Goal: Task Accomplishment & Management: Manage account settings

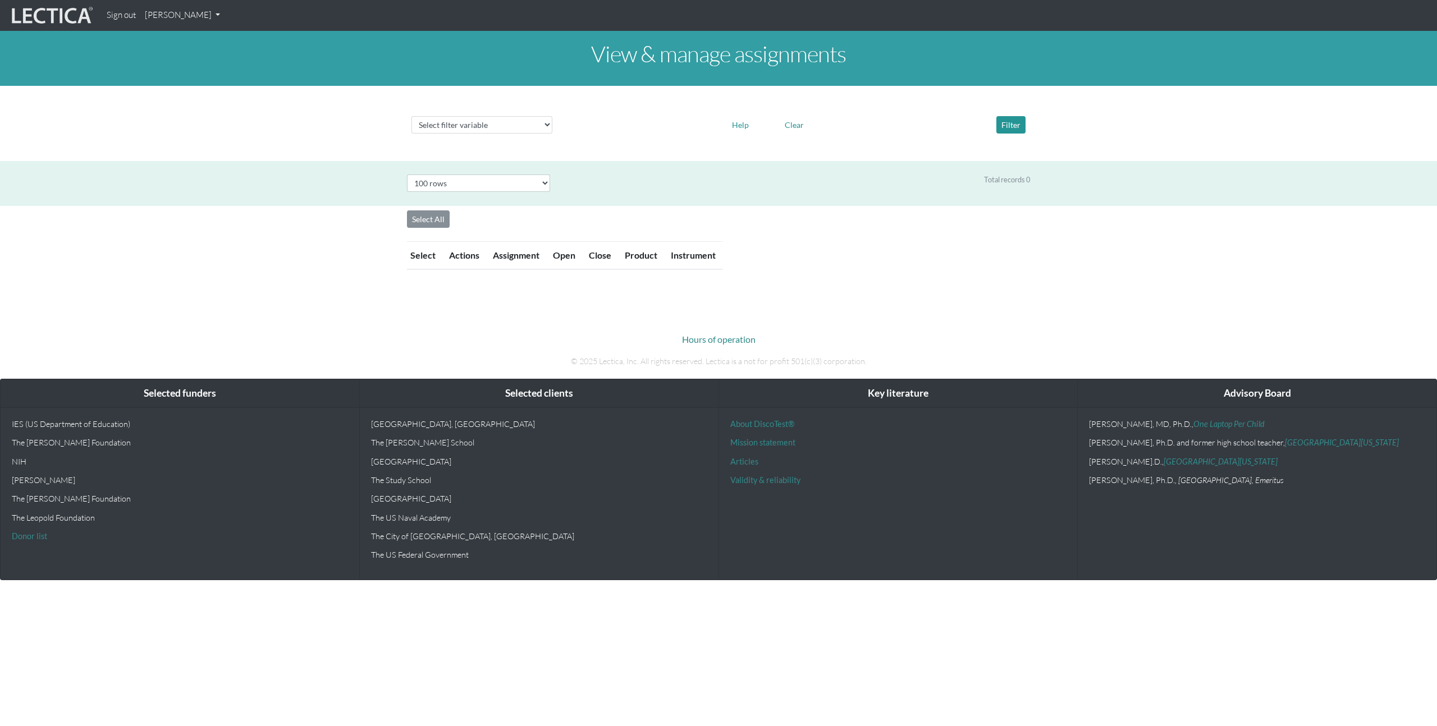
select select "100"
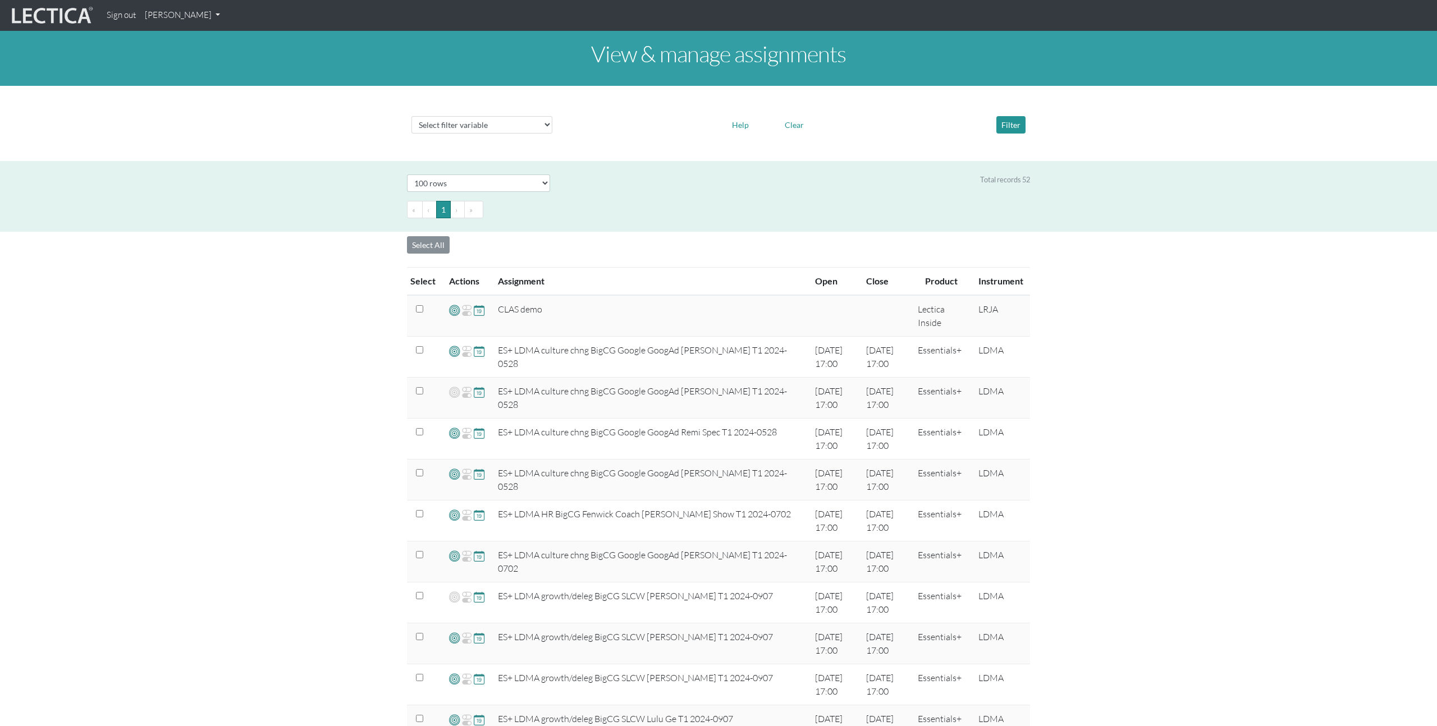
scroll to position [820, 0]
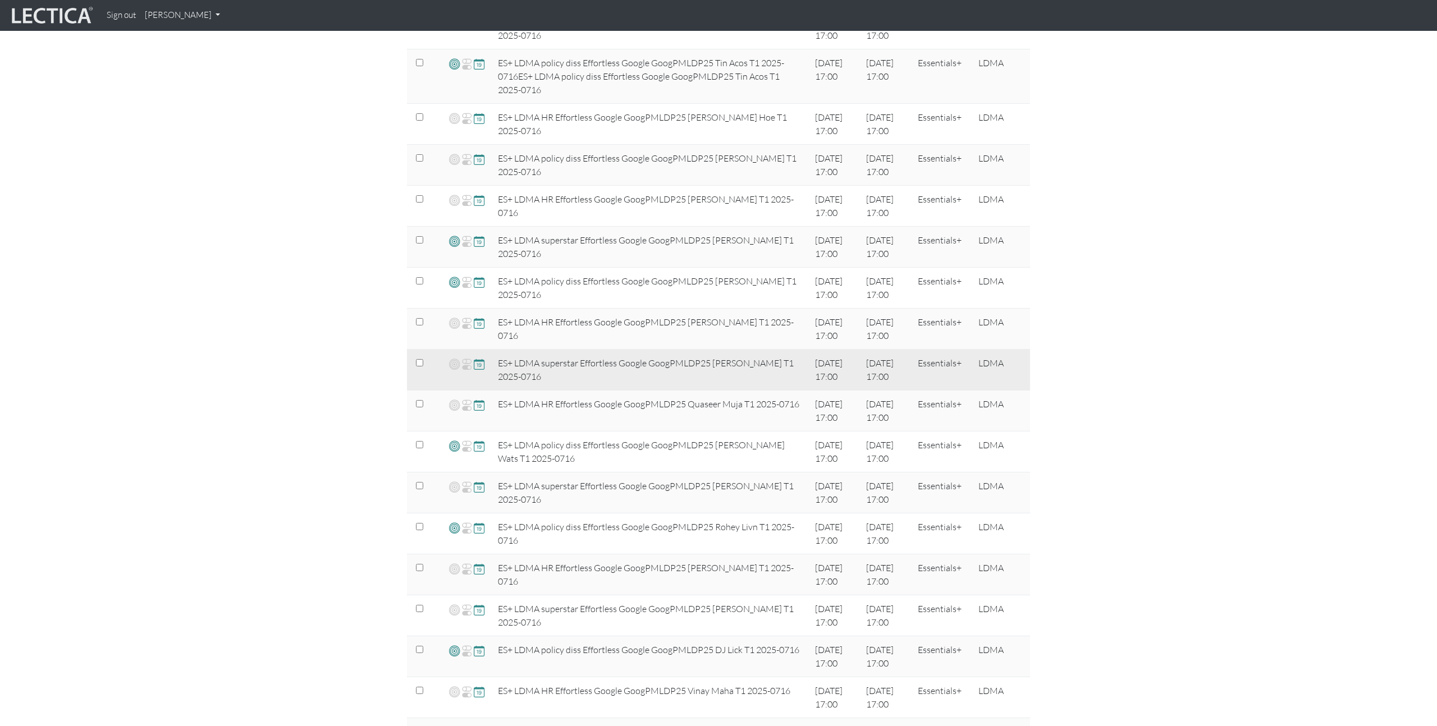
click at [479, 367] on span at bounding box center [479, 364] width 11 height 13
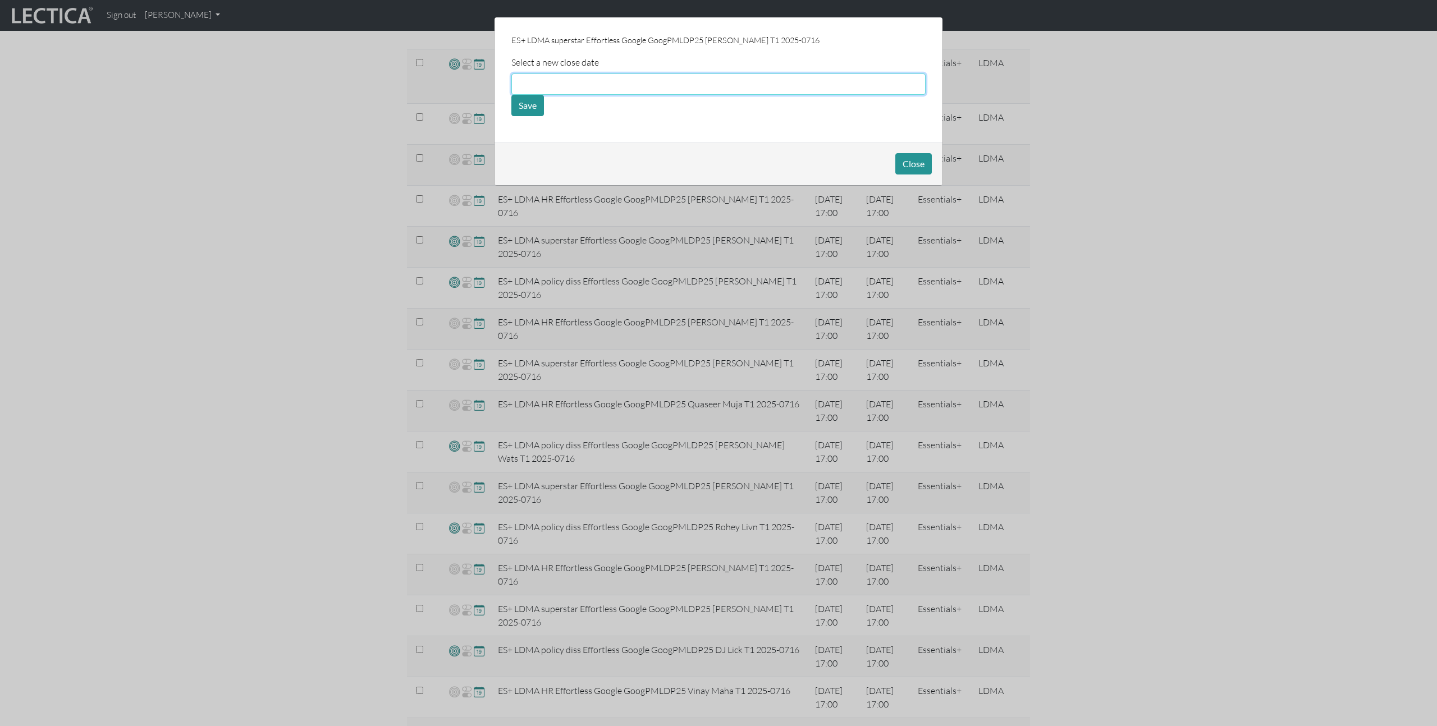
click at [584, 86] on input "text" at bounding box center [718, 84] width 414 height 21
click at [566, 154] on td "12" at bounding box center [570, 154] width 25 height 12
type input "[DATE]"
click at [537, 100] on button "Save" at bounding box center [527, 105] width 33 height 21
click at [907, 157] on button "Close" at bounding box center [913, 163] width 36 height 21
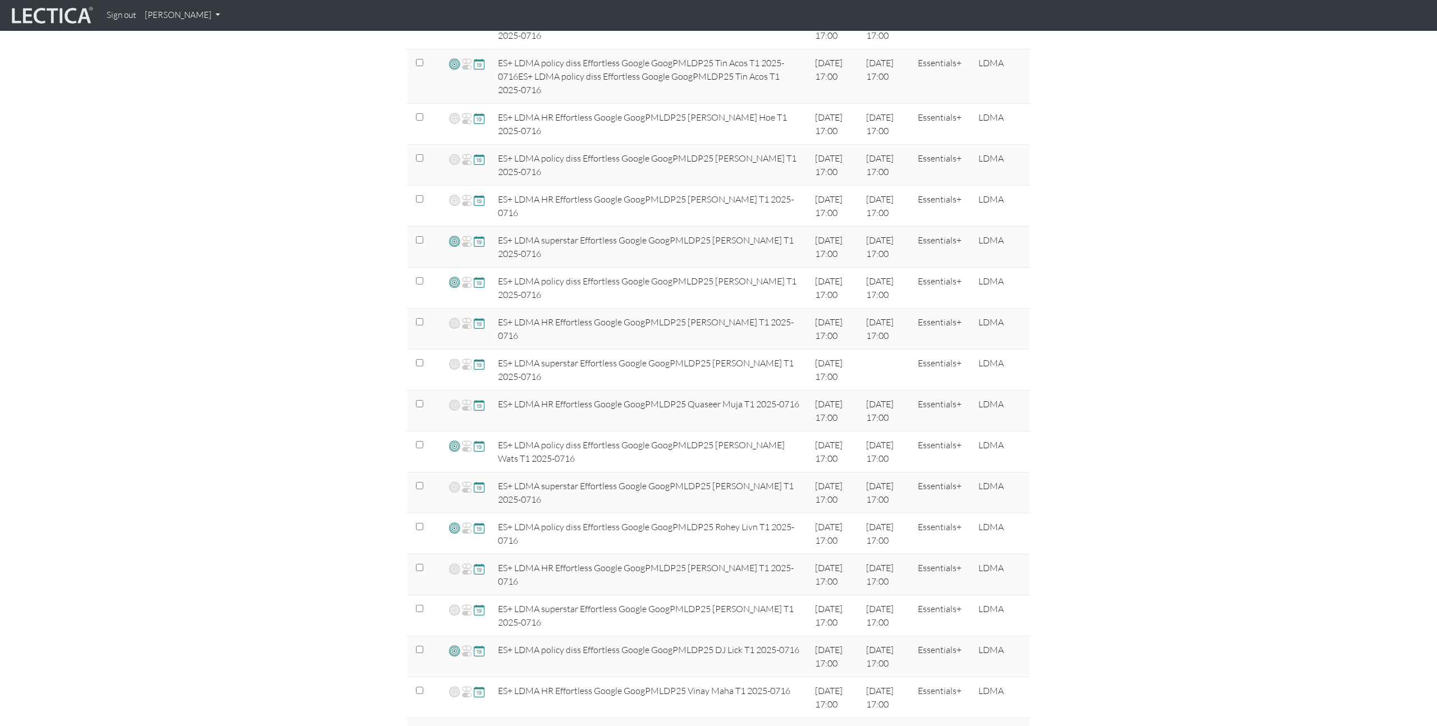
click at [1079, 365] on div "View & manage assignments Select filter variable Assignment name Date open Date…" at bounding box center [718, 420] width 1437 height 2418
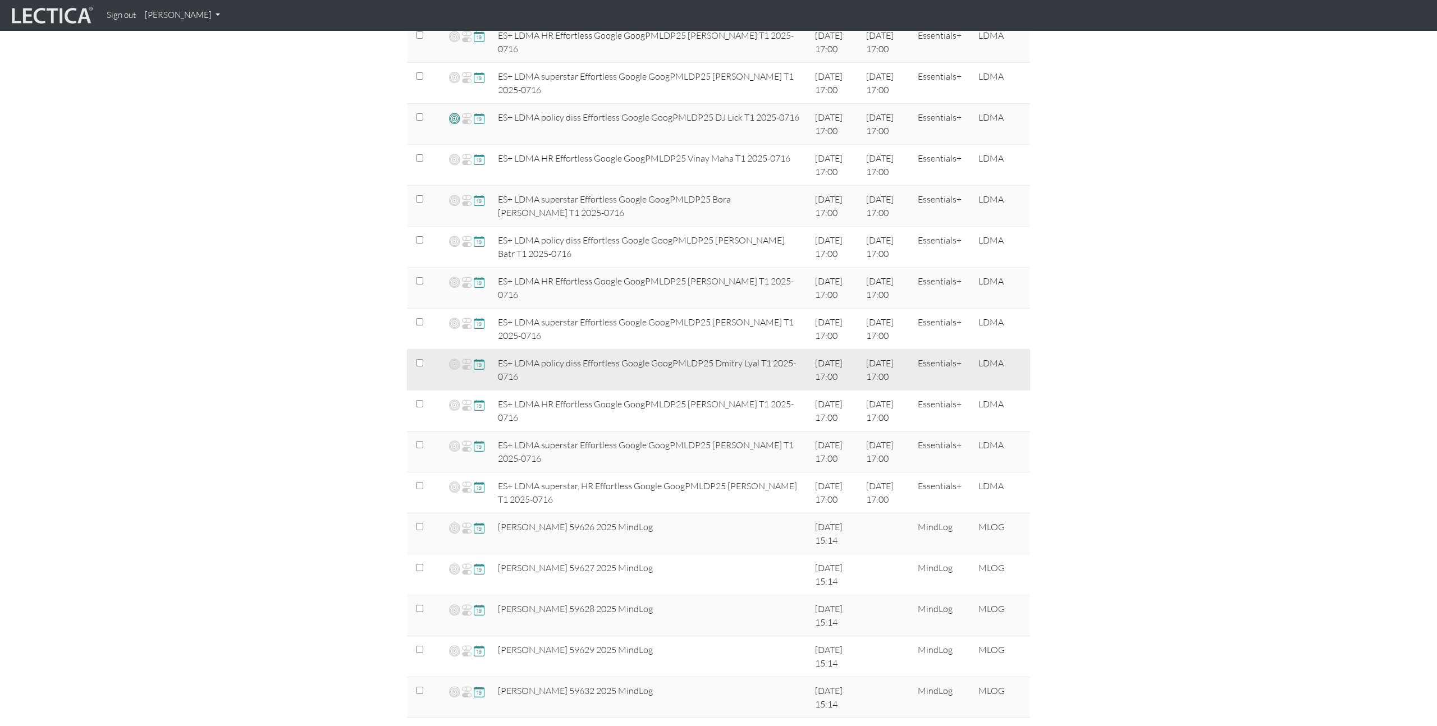
click at [478, 365] on span at bounding box center [479, 364] width 11 height 13
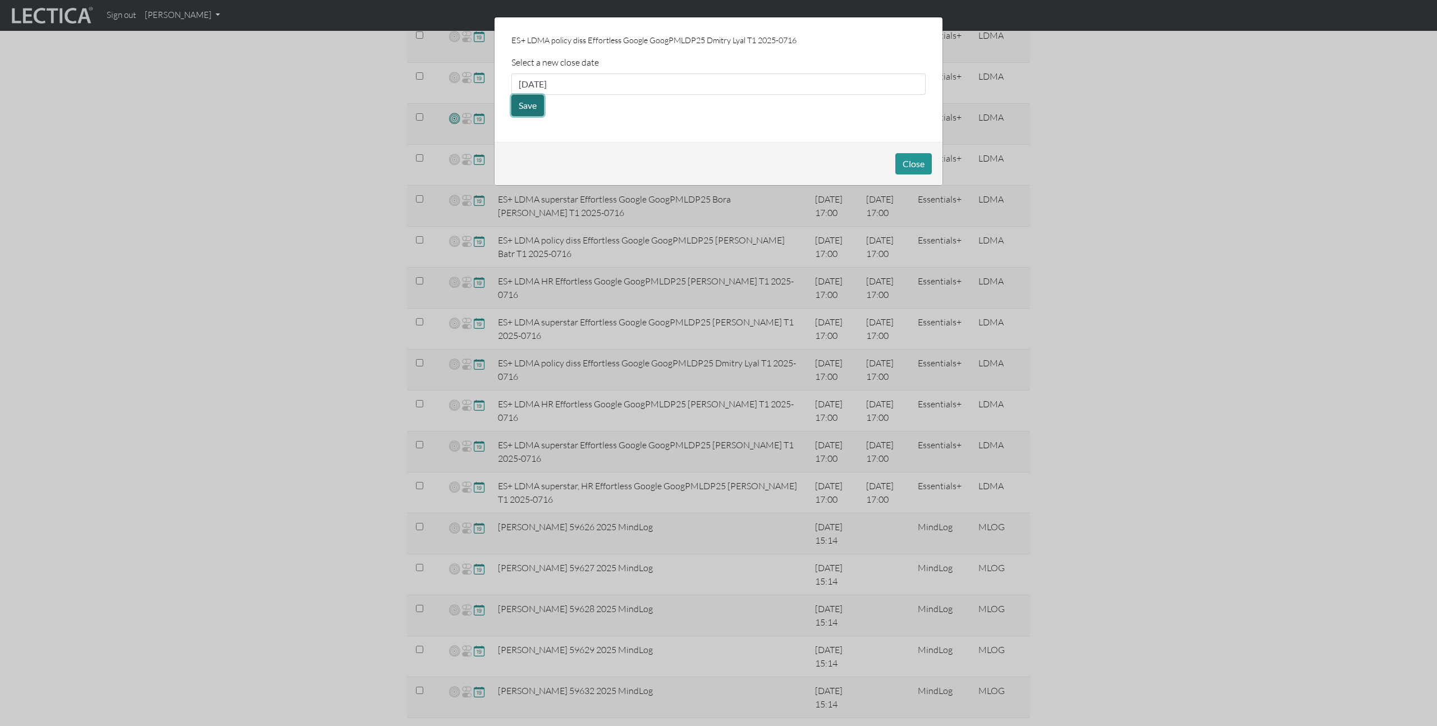
click at [537, 109] on button "Save" at bounding box center [527, 105] width 33 height 21
click at [621, 118] on div "ES+ LDMA policy diss Effortless Google GoogPMLDP25 Dmitry Lyal T1 2025-0716 Sel…" at bounding box center [719, 79] width 448 height 125
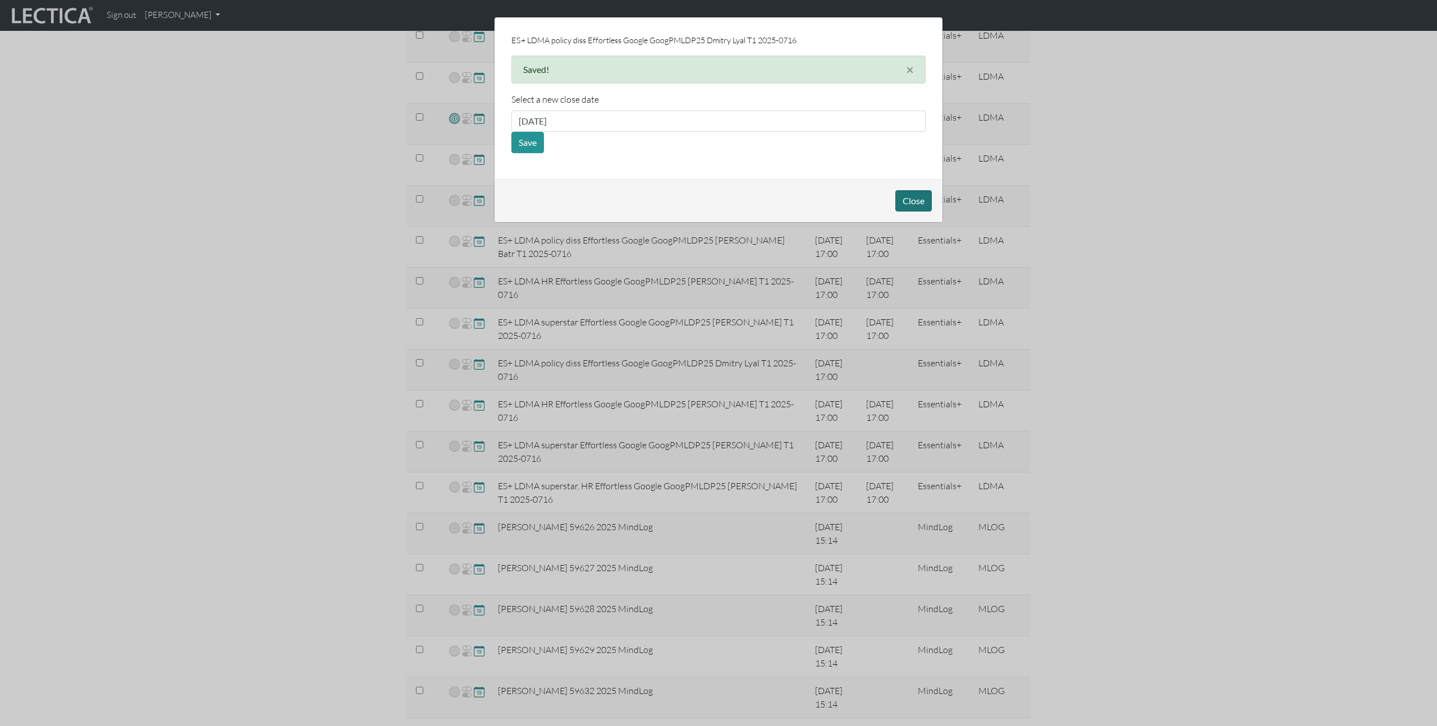
click at [915, 199] on button "Close" at bounding box center [913, 200] width 36 height 21
